Goal: Transaction & Acquisition: Purchase product/service

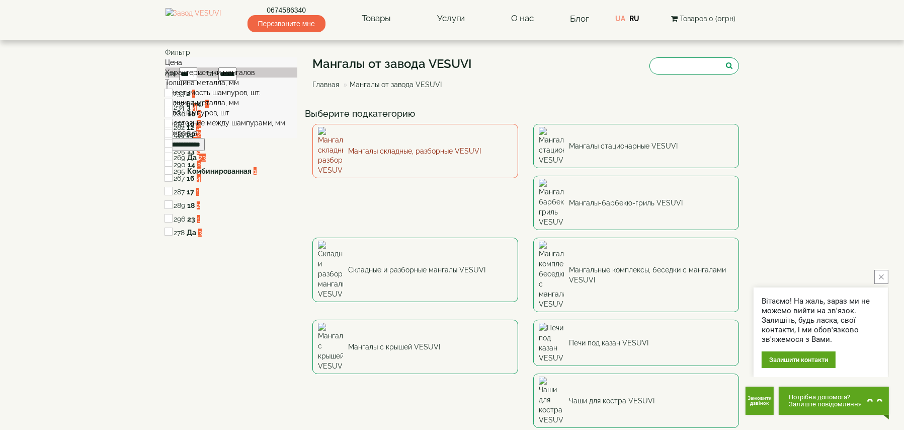
click at [468, 140] on link "Мангалы складные, разборные VESUVI" at bounding box center [415, 151] width 206 height 54
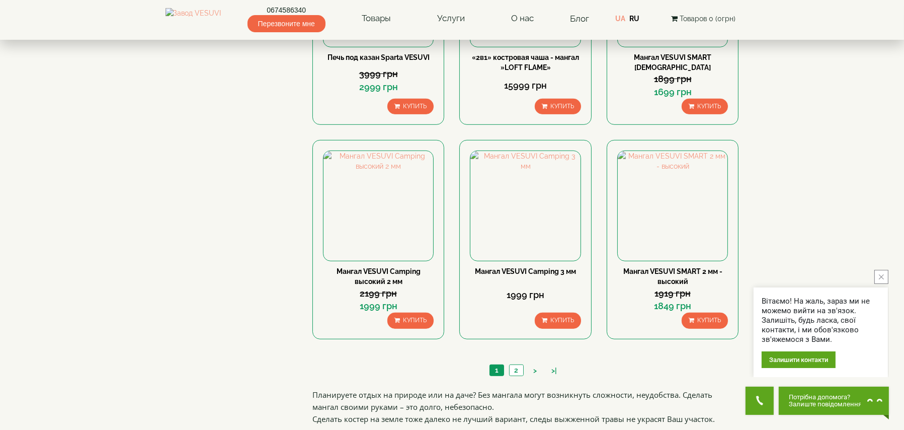
scroll to position [956, 0]
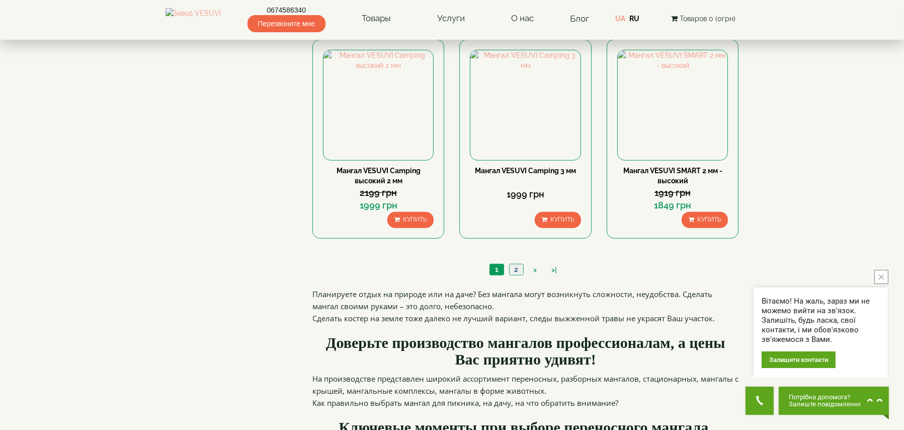
click at [515, 268] on link "2" at bounding box center [516, 269] width 14 height 11
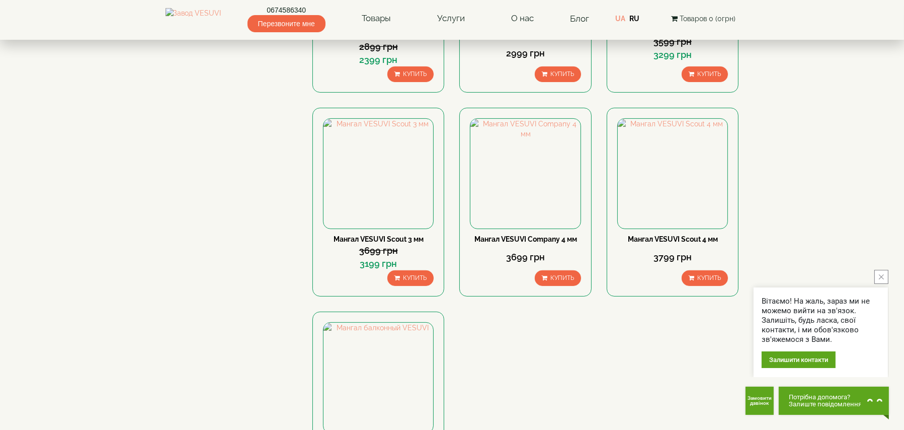
scroll to position [503, 0]
